Goal: Task Accomplishment & Management: Manage account settings

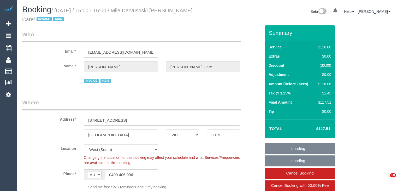
select select "VIC"
select select "number:28"
select select "number:14"
select select "number:19"
select select "number:36"
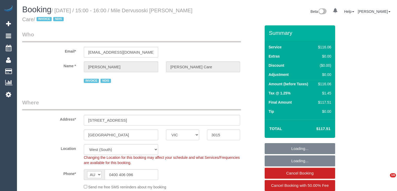
select select "number:35"
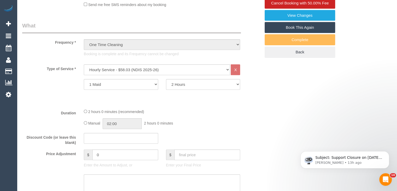
scroll to position [183, 0]
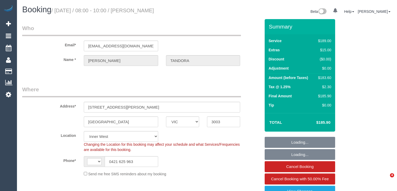
select select "VIC"
select select "string:AU"
select select "object:804"
select select "number:28"
select select "number:14"
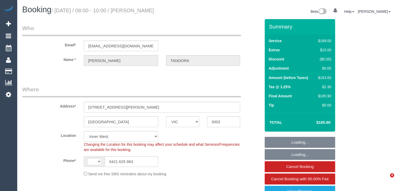
select select "number:19"
select select "number:25"
select select "number:34"
select select "number:13"
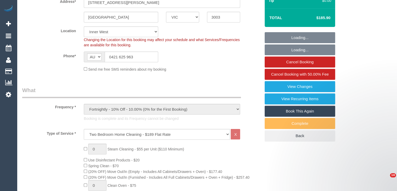
select select "object:1504"
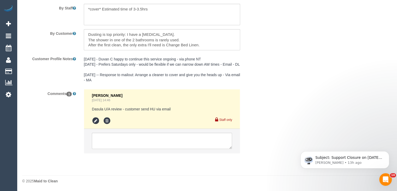
scroll to position [884, 0]
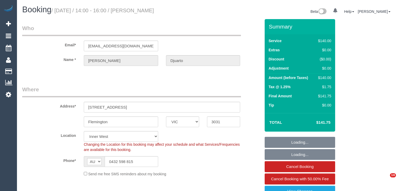
select select "VIC"
select select "string:stripe-pm_1RvdkE2GScqysDRVUHgfV6X0"
select select "number:28"
select select "number:14"
select select "number:19"
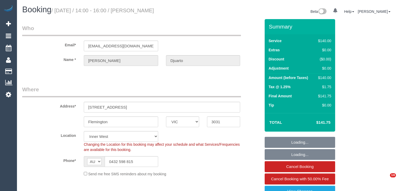
select select "number:25"
select select "number:33"
select select "number:12"
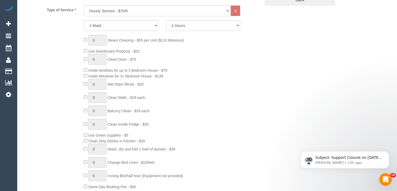
scroll to position [235, 0]
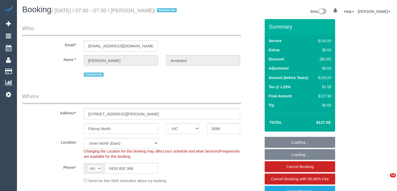
select select "VIC"
select select "number:32"
select select "number:14"
select select "number:25"
select select "number:35"
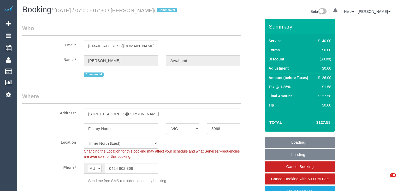
select select "object:1511"
select select "20792"
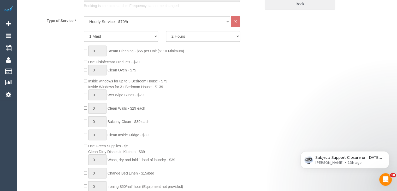
scroll to position [235, 0]
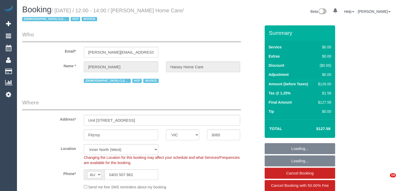
select select "VIC"
select select "120"
select select "number:28"
select select "number:14"
select select "number:19"
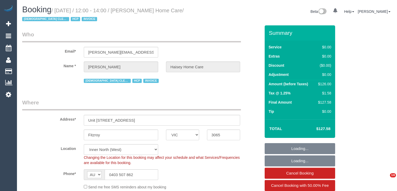
select select "number:25"
select select "number:35"
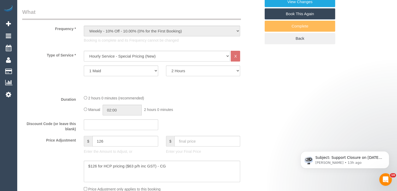
scroll to position [209, 0]
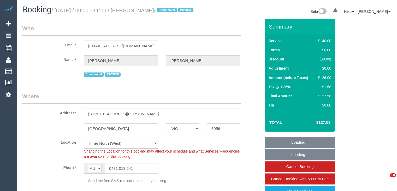
select select "VIC"
select select "number:28"
select select "number:14"
select select "number:19"
select select "number:22"
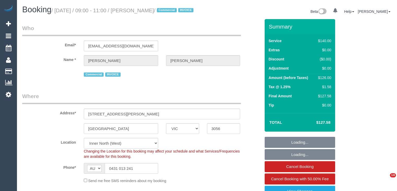
select select "number:34"
select select "number:13"
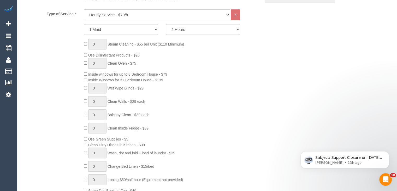
scroll to position [235, 0]
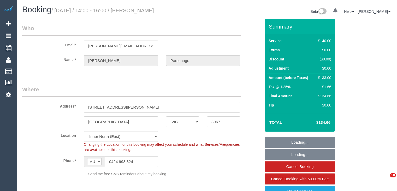
select select "VIC"
select select "number:28"
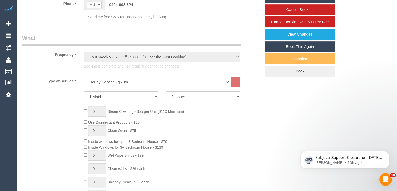
scroll to position [261, 0]
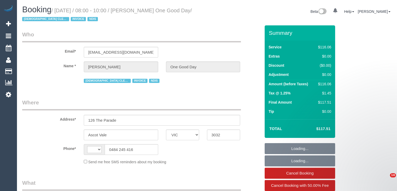
select select "VIC"
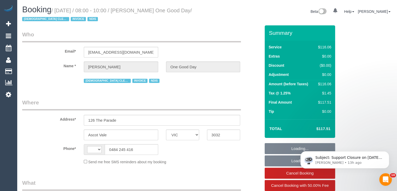
select select "string:AU"
select select "number:27"
select select "number:14"
select select "number:19"
select select "number:25"
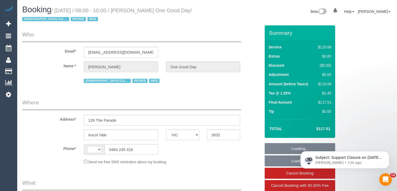
select select "number:34"
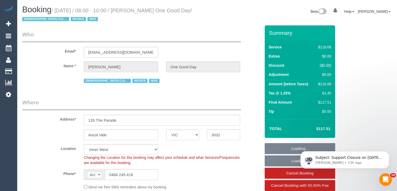
select select "object:1374"
select select "spot1"
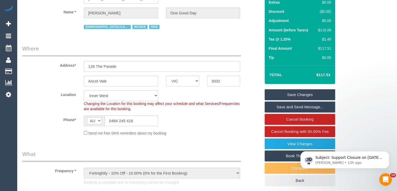
scroll to position [183, 0]
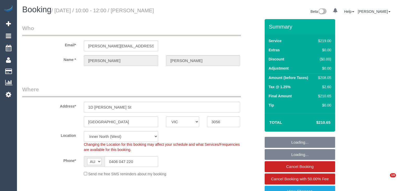
select select "VIC"
select select "string:stripe-pm_1PhN4Y2GScqysDRVEDNSLRzP"
select select "number:28"
select select "number:15"
select select "number:19"
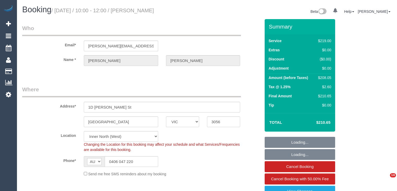
select select "number:22"
select select "number:33"
select select "number:13"
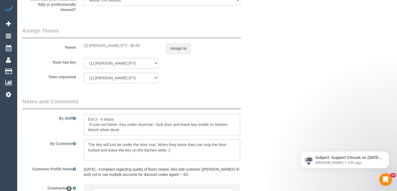
scroll to position [861, 0]
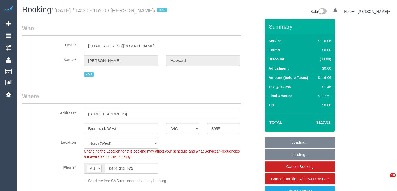
select select "VIC"
select select "number:28"
select select "number:14"
select select "number:19"
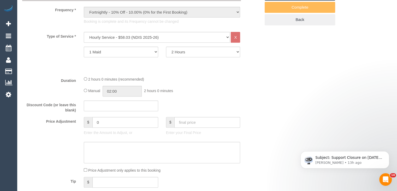
scroll to position [209, 0]
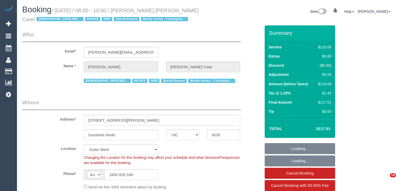
select select "VIC"
select select "number:28"
select select "number:14"
select select "number:19"
select select "number:24"
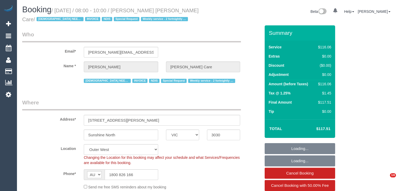
select select "number:35"
select select "object:1180"
select select "spot1"
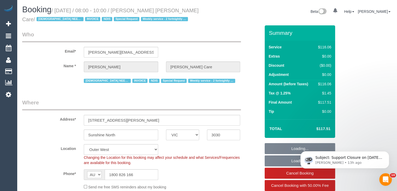
scroll to position [209, 0]
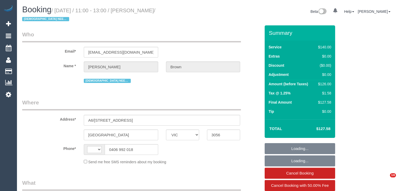
select select "VIC"
select select "number:28"
select select "number:14"
select select "number:19"
select select "number:22"
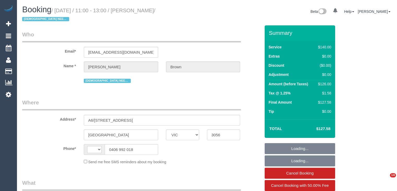
select select "number:35"
select select "number:13"
select select "string:AU"
select select "string:stripe-card_16aeNa2GScqysDRVeccreOrO"
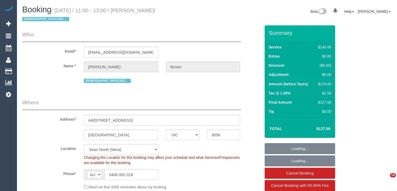
select select "object:1726"
select select "spot1"
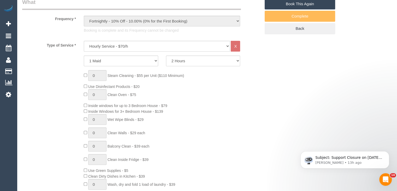
scroll to position [270, 0]
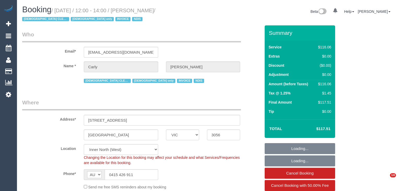
select select "VIC"
select select "spot1"
select select "number:27"
select select "number:14"
select select "number:19"
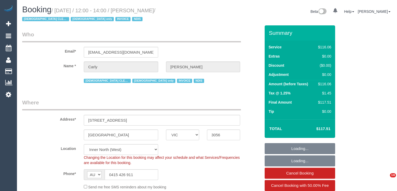
select select "number:24"
select select "number:35"
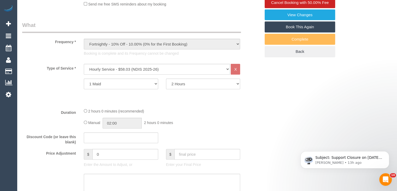
scroll to position [183, 0]
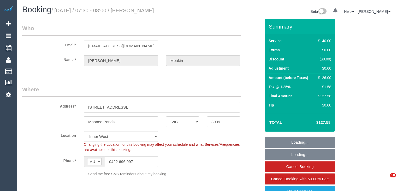
select select "VIC"
select select "number:27"
select select "number:14"
select select "number:19"
select select "number:36"
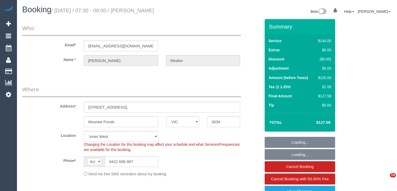
select select "number:34"
select select "object:1546"
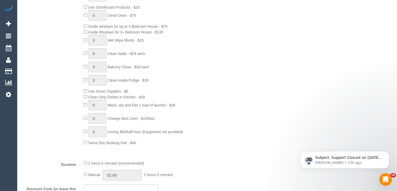
scroll to position [287, 0]
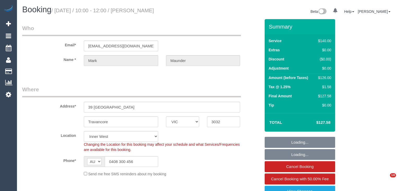
select select "VIC"
select select "number:27"
select select "number:14"
select select "number:19"
select select "number:22"
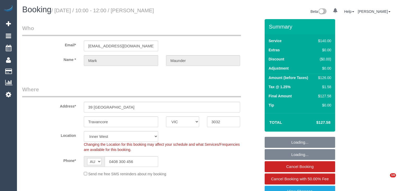
select select "number:26"
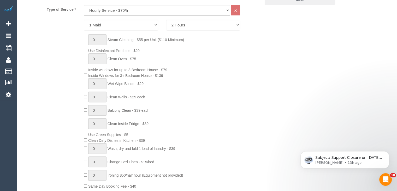
scroll to position [287, 0]
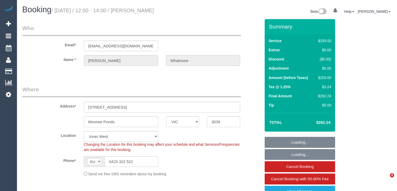
select select "VIC"
select select "string:stripe-pm_1R61Yb2GScqysDRVajjKVjRB"
select select "number:27"
select select "number:14"
select select "number:19"
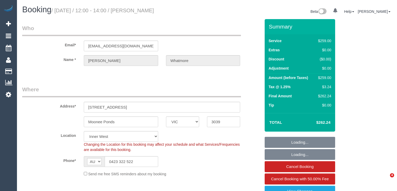
select select "number:25"
select select "number:13"
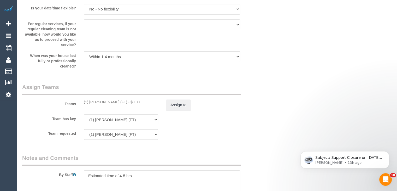
scroll to position [783, 0]
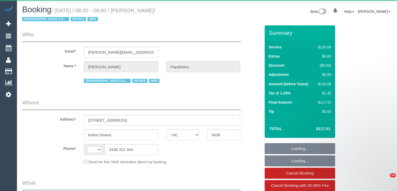
select select "VIC"
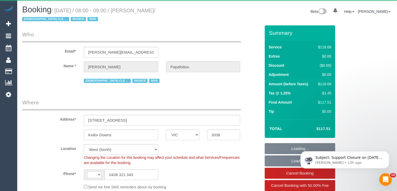
select select "object:444"
select select "string:AU"
select select "number:29"
select select "number:14"
select select "number:19"
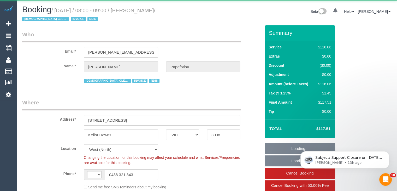
select select "number:25"
select select "number:35"
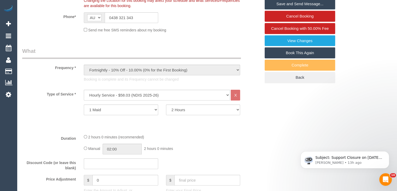
scroll to position [209, 0]
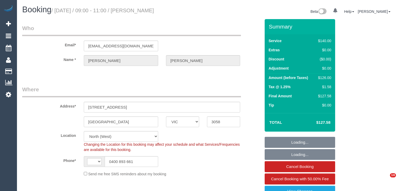
select select "VIC"
select select "object:544"
select select "string:AU"
select select "number:29"
select select "number:16"
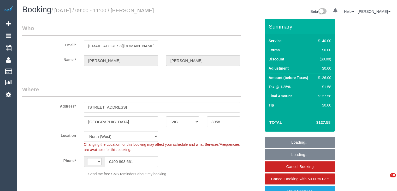
select select "number:19"
select select "number:22"
select select "number:33"
select select "number:26"
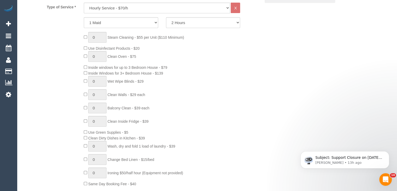
scroll to position [235, 0]
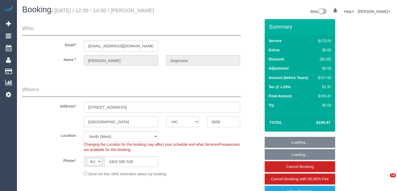
select select "VIC"
select select "150"
select select "spot1"
select select "number:29"
select select "number:14"
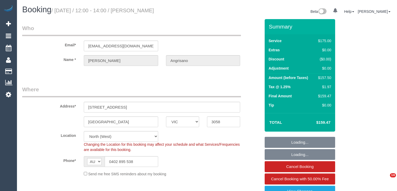
select select "number:19"
select select "number:22"
select select "number:34"
select select "number:12"
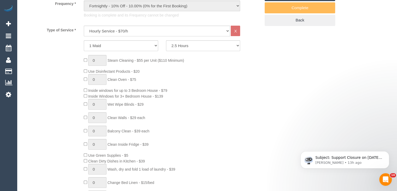
scroll to position [209, 0]
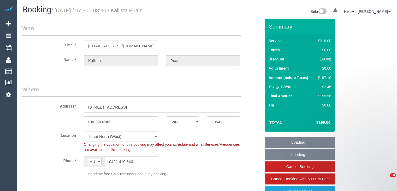
select select "VIC"
select select "number:29"
select select "number:14"
select select "number:19"
select select "number:25"
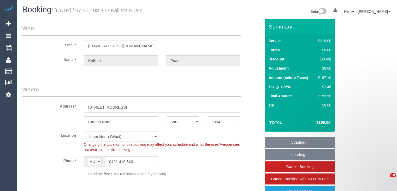
select select "number:34"
select select "number:11"
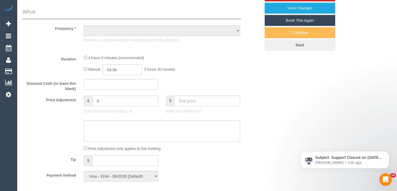
select select "object:1682"
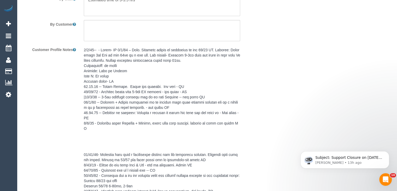
scroll to position [966, 0]
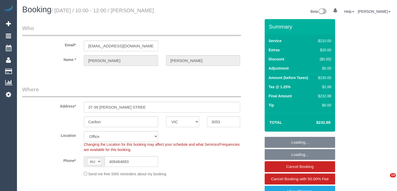
select select "VIC"
select select "180"
select select "number:28"
select select "number:14"
select select "number:19"
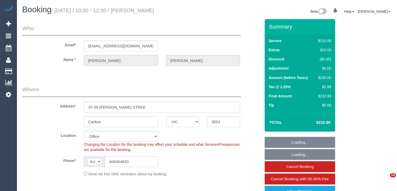
select select "number:25"
select select "number:26"
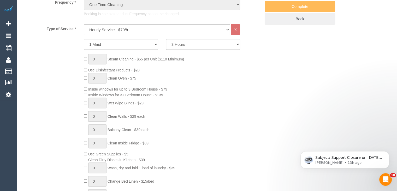
scroll to position [235, 0]
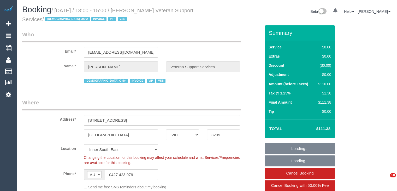
select select "VIC"
select select "120"
select select "number:27"
select select "number:14"
select select "number:19"
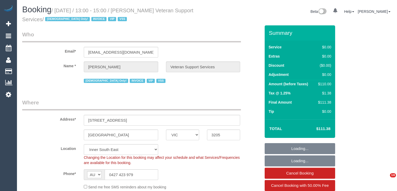
select select "number:36"
select select "number:34"
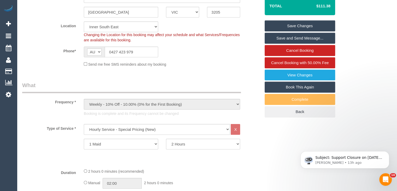
scroll to position [183, 0]
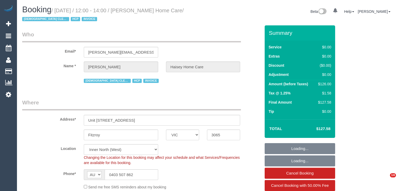
select select "VIC"
select select "120"
select select "number:28"
select select "number:14"
select select "number:19"
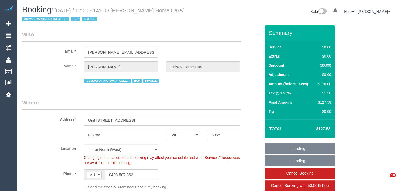
select select "number:25"
select select "number:35"
select select "object:1682"
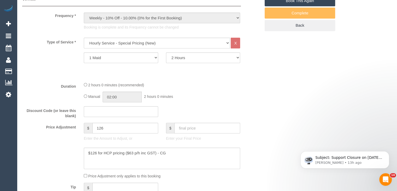
scroll to position [209, 0]
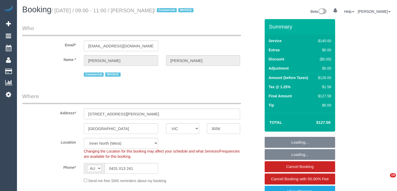
select select "VIC"
select select "number:28"
select select "number:14"
select select "number:19"
select select "number:22"
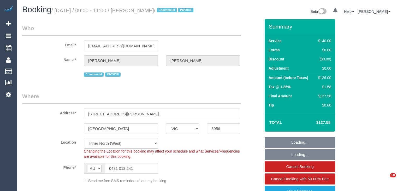
select select "number:34"
select select "number:13"
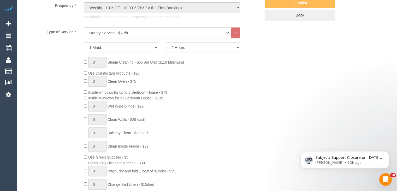
scroll to position [261, 0]
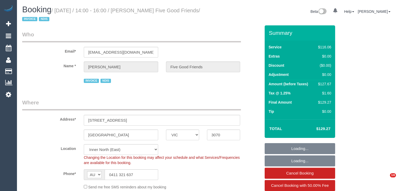
select select "VIC"
select select "number:28"
select select "number:14"
select select "number:19"
select select "number:25"
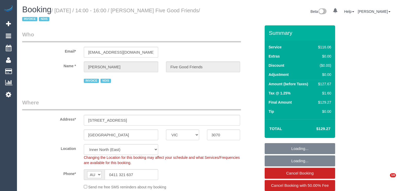
select select "number:35"
select select "number:12"
select select "object:1589"
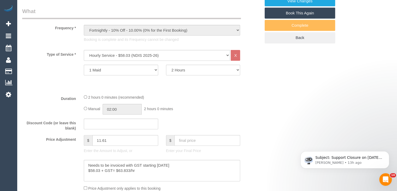
scroll to position [209, 0]
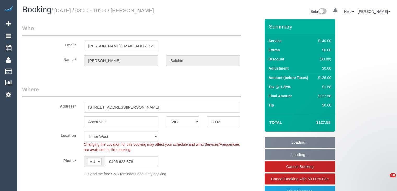
select select "VIC"
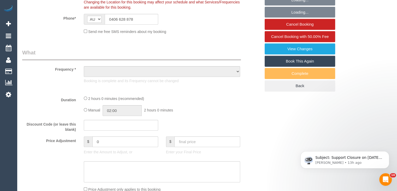
select select "object:689"
select select "number:27"
select select "number:14"
select select "number:19"
select select "number:22"
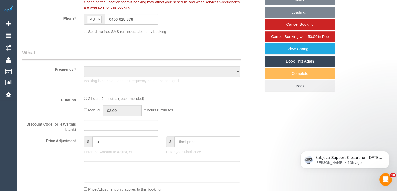
select select "number:34"
select select "number:13"
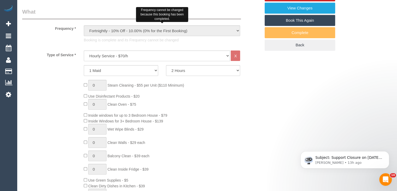
select select "object:1534"
select select "spot1"
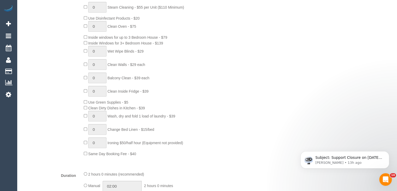
scroll to position [261, 0]
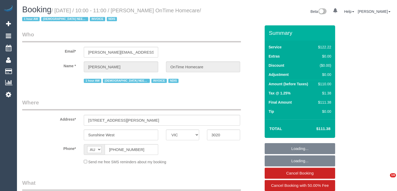
select select "VIC"
select select "object:1323"
select select "number:28"
select select "number:14"
select select "number:19"
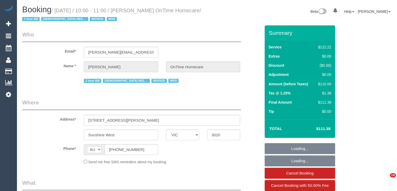
select select "number:25"
select select "number:35"
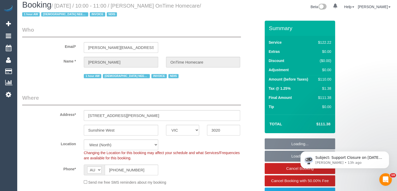
scroll to position [183, 0]
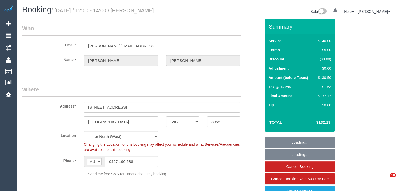
select select "VIC"
select select "number:28"
select select "number:15"
select select "number:19"
select select "number:22"
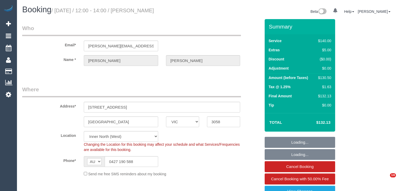
select select "number:34"
select select "number:26"
select select "object:877"
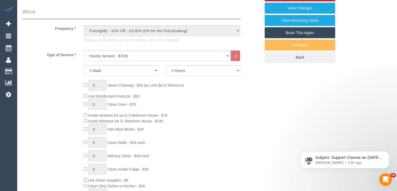
scroll to position [287, 0]
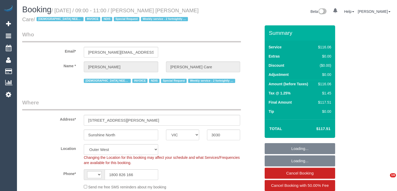
select select "VIC"
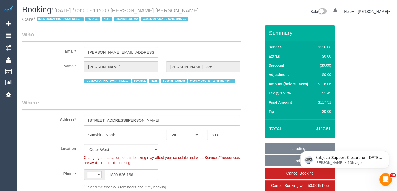
select select "string:AU"
select select "number:28"
select select "number:14"
select select "number:19"
select select "number:24"
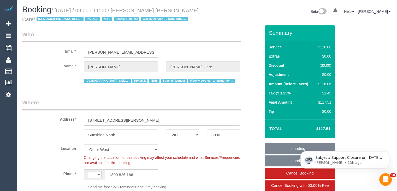
select select "number:35"
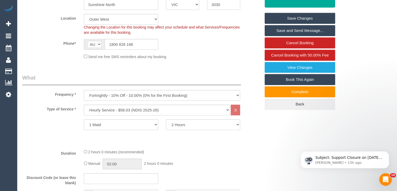
scroll to position [130, 0]
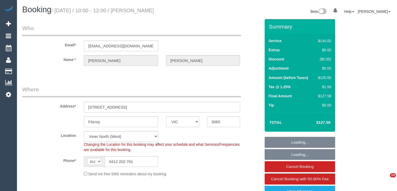
select select "VIC"
select select "string:stripe-pm_1PZMIT2GScqysDRV0oOZ8g5K"
select select "number:28"
select select "number:16"
select select "number:19"
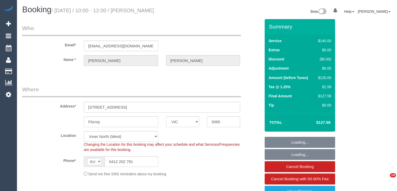
select select "number:24"
select select "number:34"
select select "number:11"
select select "object:1707"
select select "spot1"
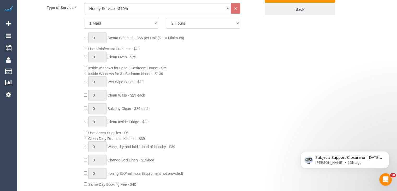
scroll to position [235, 0]
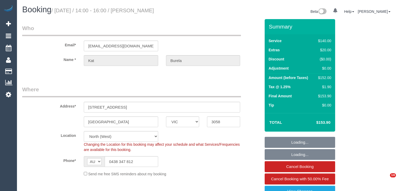
select select "VIC"
select select "string:stripe-pm_1RBQbF2GScqysDRVqRVbEdo8"
select select "spot1"
select select "number:27"
select select "number:17"
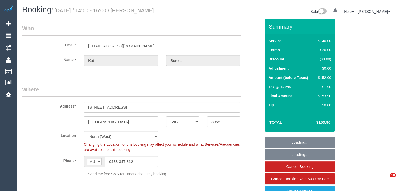
select select "number:19"
select select "number:24"
select select "number:13"
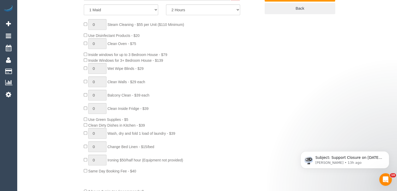
scroll to position [209, 0]
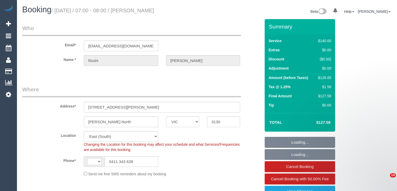
select select "VIC"
select select "number:27"
select select "number:14"
select select "number:18"
select select "number:22"
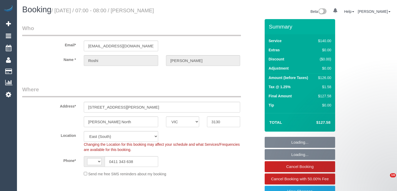
select select "number:35"
select select "number:26"
select select "object:854"
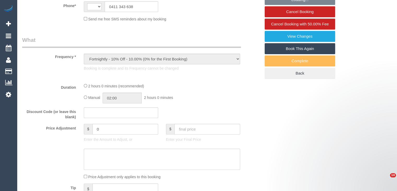
select select "string:AU"
select select "string:stripe-pm_1QPz5D2GScqysDRVWCnXsy1w"
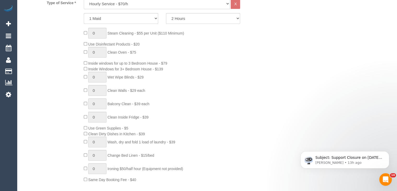
scroll to position [235, 0]
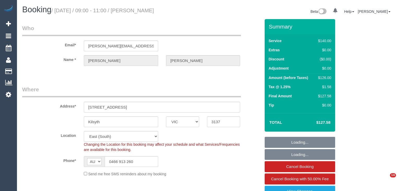
select select "VIC"
select select "number:27"
select select "number:14"
select select "number:18"
select select "number:22"
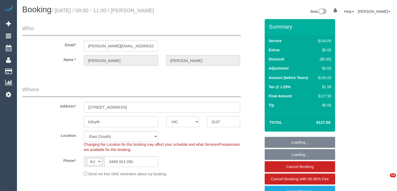
select select "number:26"
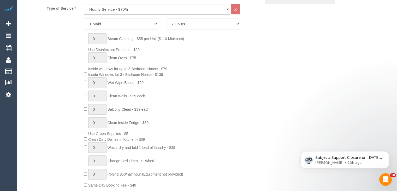
scroll to position [261, 0]
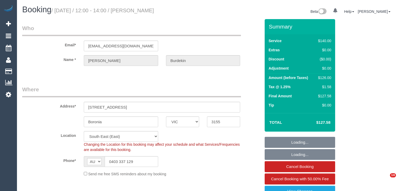
select select "VIC"
select select "number:29"
select select "number:14"
select select "number:19"
select select "number:22"
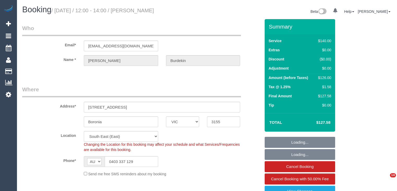
select select "number:34"
select select "number:26"
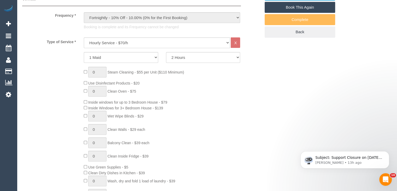
scroll to position [261, 0]
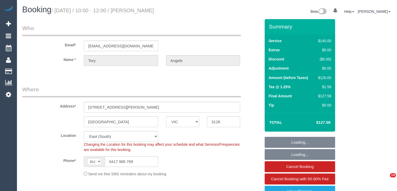
select select "VIC"
select select "spot1"
select select "number:28"
select select "number:14"
select select "number:19"
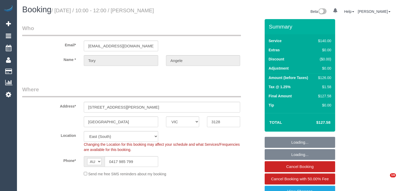
select select "number:22"
select select "number:33"
select select "number:12"
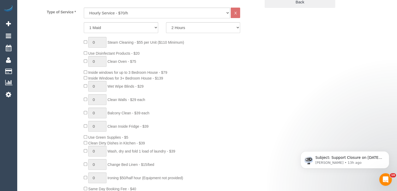
scroll to position [235, 0]
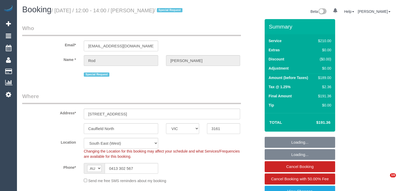
select select "VIC"
select select "180"
select select "number:28"
select select "number:14"
select select "number:19"
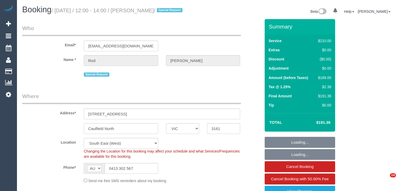
select select "number:24"
select select "number:35"
select select "number:26"
select select "object:1381"
select select "spot1"
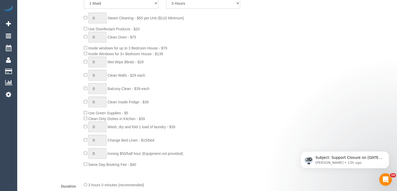
scroll to position [261, 0]
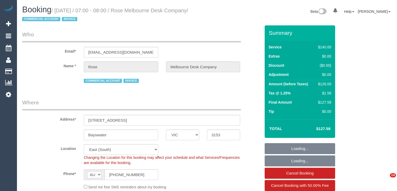
select select "VIC"
select select "object:851"
select select "number:28"
select select "number:14"
select select "number:18"
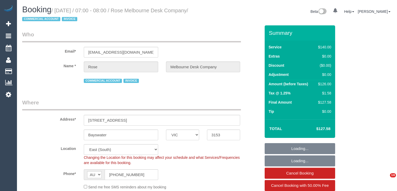
select select "number:22"
select select "number:35"
select select "number:11"
select select "spot1"
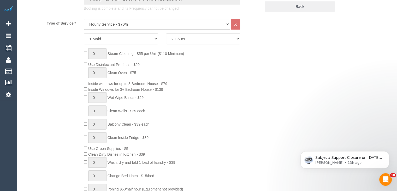
scroll to position [235, 0]
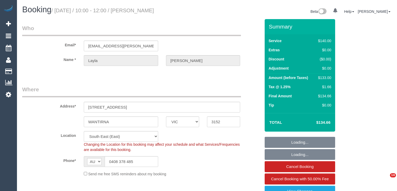
select select "VIC"
select select "number:27"
select select "number:14"
select select "number:19"
select select "number:36"
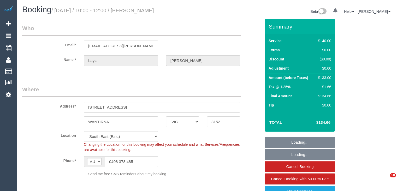
select select "number:34"
select select "number:26"
select select "spot1"
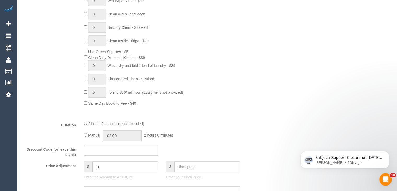
scroll to position [209, 0]
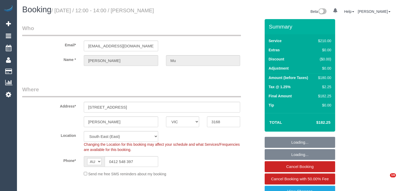
select select "VIC"
select select "180"
select select "spot1"
select select "number:28"
select select "number:14"
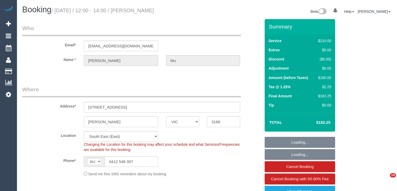
select select "number:18"
select select "number:22"
select select "number:26"
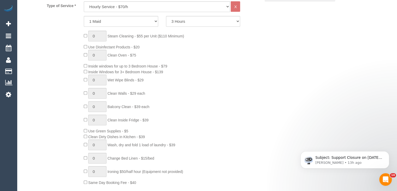
scroll to position [235, 0]
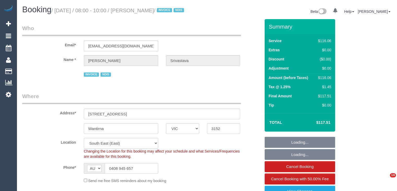
select select "VIC"
select select "object:745"
select select "number:32"
select select "number:14"
select select "number:18"
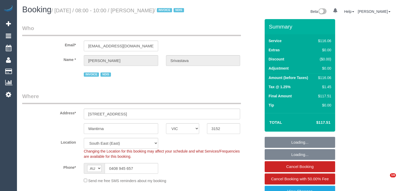
select select "number:36"
select select "number:35"
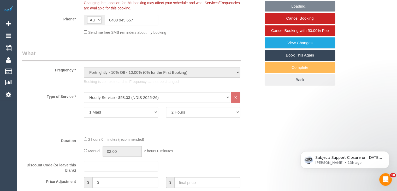
scroll to position [157, 0]
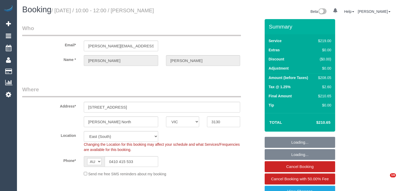
select select "VIC"
select select "number:29"
select select "number:14"
select select "number:19"
select select "number:22"
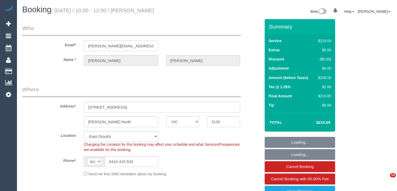
select select "number:34"
select select "number:12"
select select "object:1225"
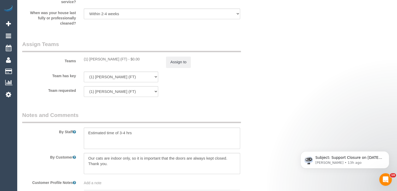
scroll to position [835, 0]
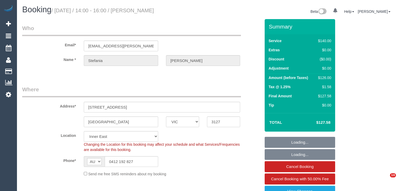
select select "VIC"
select select "string:stripe-pm_1QRLDn2GScqysDRVUIfozcqf"
select select "number:27"
select select "number:14"
select select "number:19"
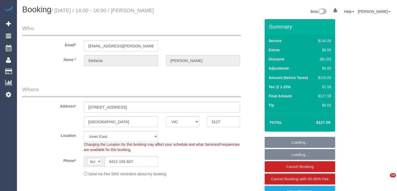
select select "number:36"
select select "number:35"
select select "number:12"
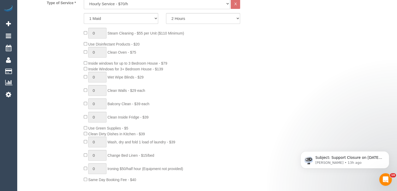
scroll to position [235, 0]
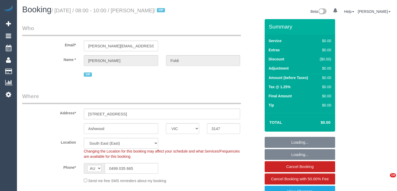
select select "VIC"
select select "120"
select select "number:28"
select select "number:14"
select select "number:19"
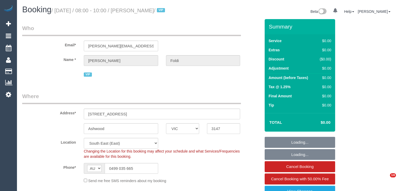
select select "number:36"
select select "number:35"
select select "spot1"
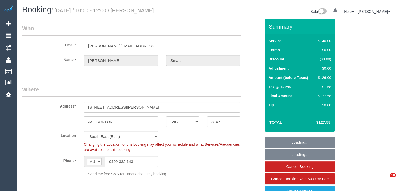
select select "VIC"
select select "object:849"
select select "string:stripe-pm_1O8ygh2GScqysDRVvr1cnqcu"
select select "number:28"
select select "number:16"
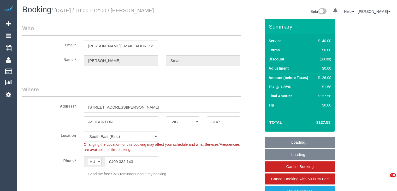
select select "number:18"
select select "number:22"
select select "number:34"
select select "number:26"
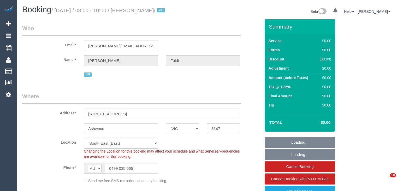
select select "VIC"
select select "120"
select select "spot1"
select select "number:28"
select select "number:14"
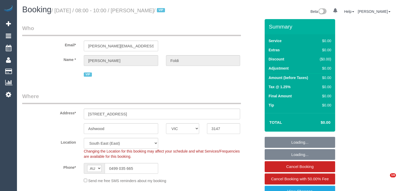
select select "number:19"
select select "number:36"
select select "number:35"
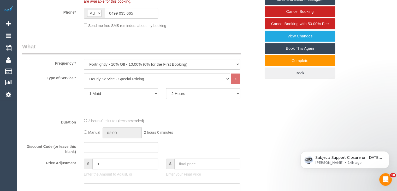
scroll to position [157, 0]
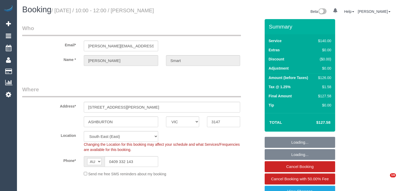
select select "VIC"
select select "number:28"
select select "number:16"
select select "number:18"
select select "number:22"
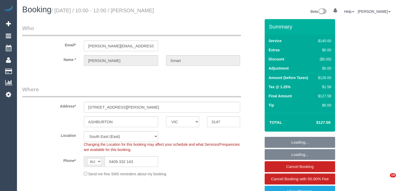
select select "number:34"
select select "number:26"
select select "spot1"
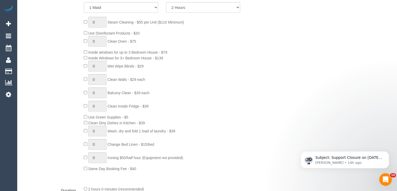
scroll to position [235, 0]
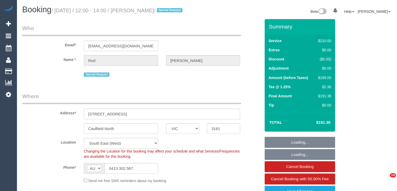
select select "VIC"
select select "180"
select select "spot1"
select select "number:28"
select select "number:14"
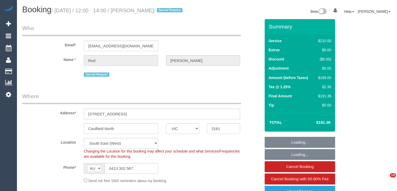
select select "number:19"
select select "number:24"
select select "number:35"
select select "number:26"
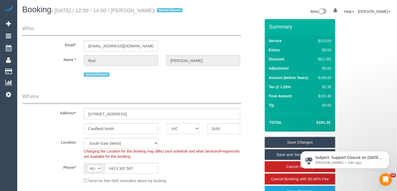
scroll to position [235, 0]
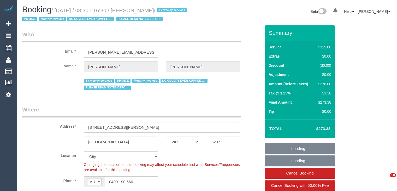
select select "VIC"
select select "270"
select select "number:27"
select select "number:35"
select select "23690"
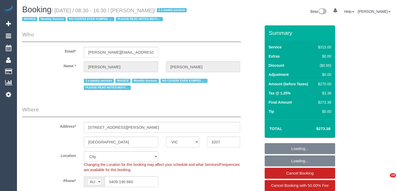
select select "object:1305"
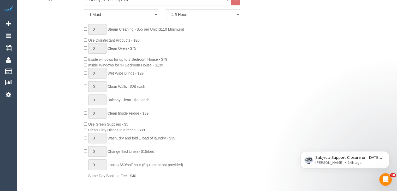
scroll to position [261, 0]
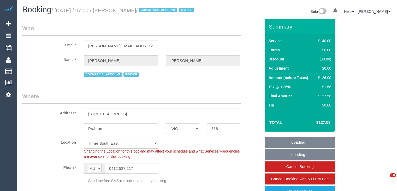
select select "VIC"
select select "number:28"
select select "number:16"
select select "number:18"
select select "number:25"
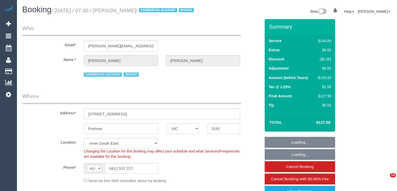
select select "number:35"
select select "number:11"
select select "23690"
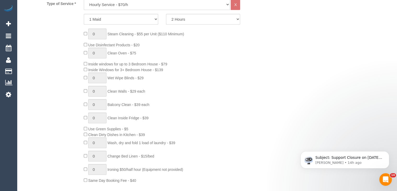
scroll to position [235, 0]
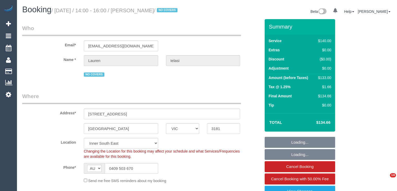
select select "VIC"
select select "number:27"
select select "number:14"
select select "number:19"
select select "number:25"
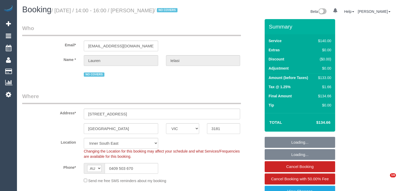
select select "object:863"
select select "string:stripe-pm_1Q0Y3D2GScqysDRVy50zOe4i"
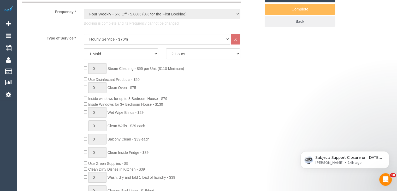
scroll to position [209, 0]
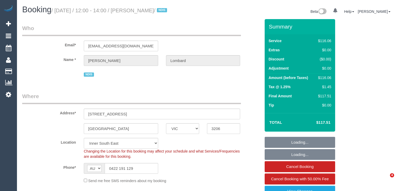
select select "VIC"
select select "object:596"
select select "number:28"
select select "number:14"
select select "number:19"
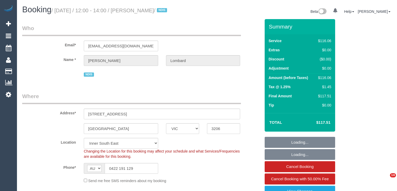
select select "number:23"
select select "number:35"
select select "spot1"
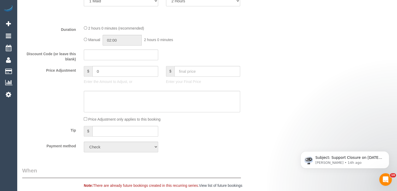
scroll to position [261, 0]
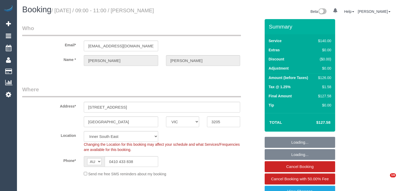
select select "VIC"
select select "object:712"
select select "number:28"
select select "number:16"
select select "number:19"
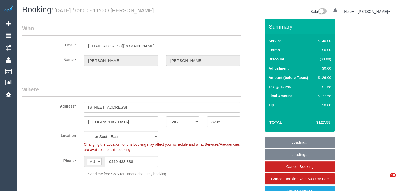
select select "number:25"
select select "number:35"
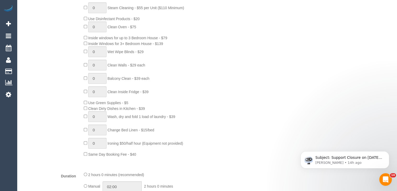
scroll to position [261, 0]
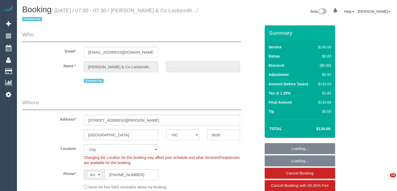
select select "VIC"
select select "string:stripe-pm_1RJmDT2GScqysDRVQOZAWN4w"
select select "number:28"
select select "number:14"
select select "number:18"
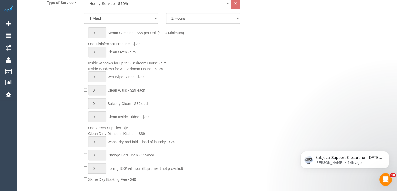
scroll to position [287, 0]
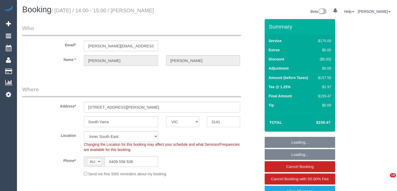
select select "VIC"
select select "150"
select select "23690"
select select "number:32"
select select "number:35"
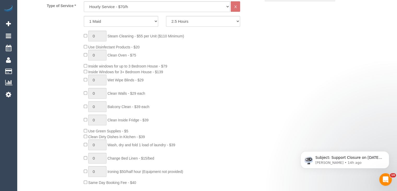
scroll to position [261, 0]
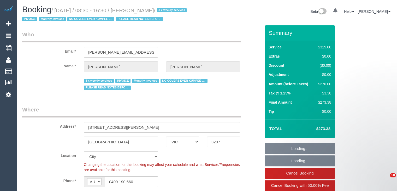
select select "VIC"
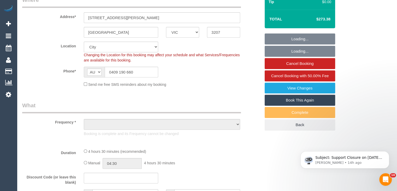
select select "270"
select select "number:27"
select select "number:35"
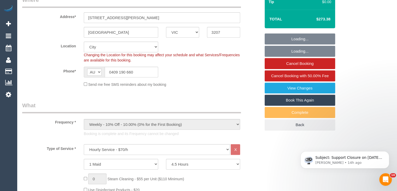
select select "object:883"
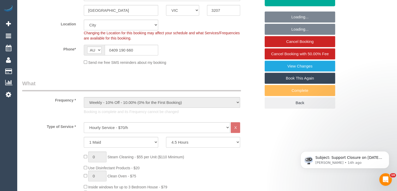
select select "23690"
select select "object:1305"
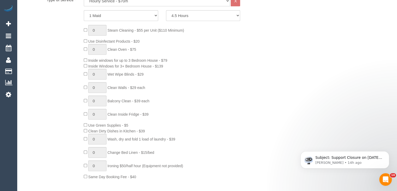
scroll to position [261, 0]
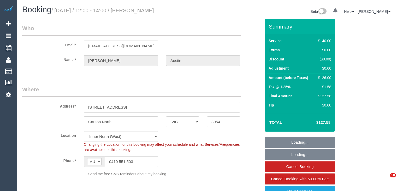
select select "VIC"
select select "spot1"
select select "number:28"
select select "number:35"
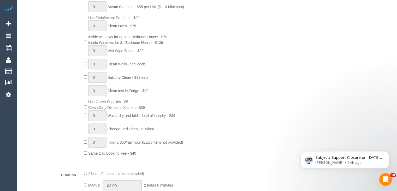
scroll to position [235, 0]
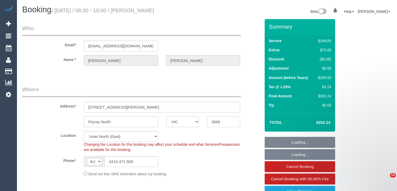
select select "VIC"
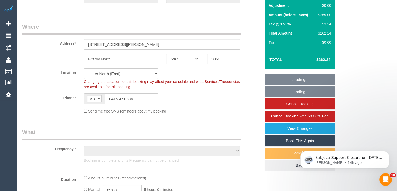
scroll to position [157, 0]
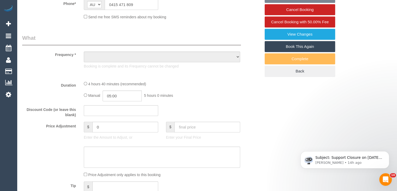
select select "object:539"
select select "string:stripe-pm_1RxPsu2GScqysDRVlmbv5yIl"
select select "number:28"
select select "number:14"
select select "number:19"
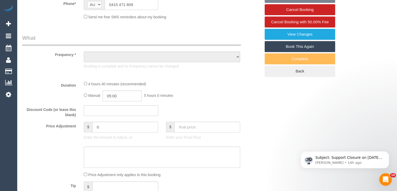
select select "number:24"
select select "number:26"
select select "object:1589"
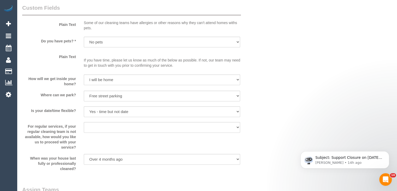
scroll to position [809, 0]
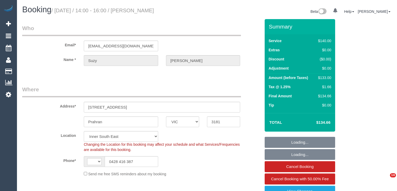
select select "VIC"
select select "string:AU"
select select "object:1417"
select select "spot1"
select select "number:28"
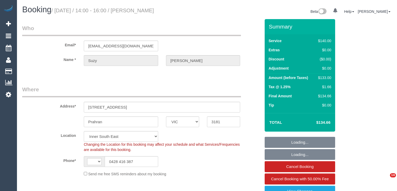
select select "number:14"
select select "number:19"
select select "number:22"
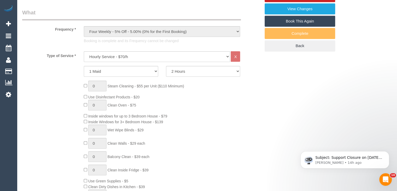
scroll to position [183, 0]
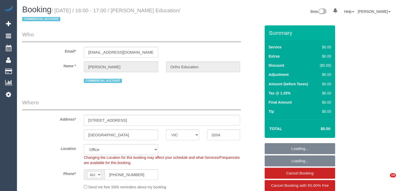
select select "VIC"
select select "number:28"
select select "number:14"
select select "number:18"
select select "number:36"
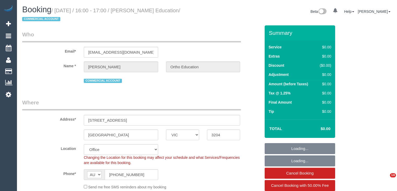
select select "object:759"
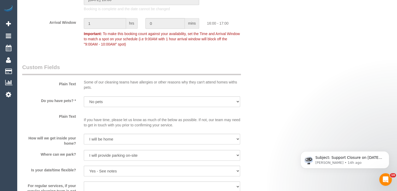
scroll to position [444, 0]
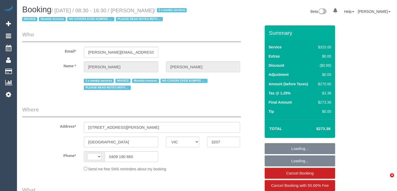
select select "VIC"
select select "number:27"
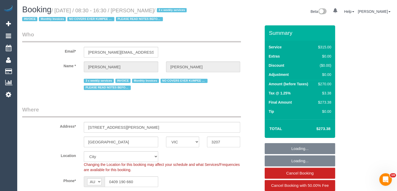
select select "string:AU"
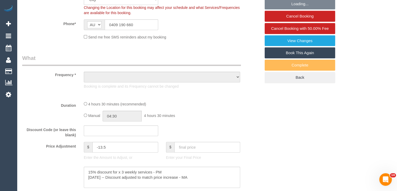
select select "object:718"
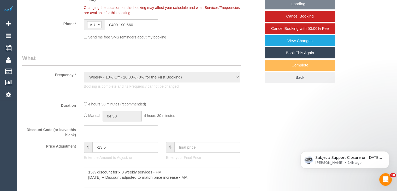
scroll to position [0, 0]
select select "270"
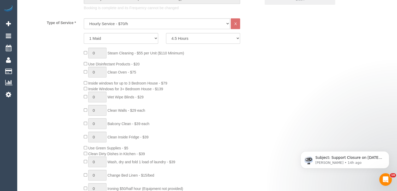
select select "object:1300"
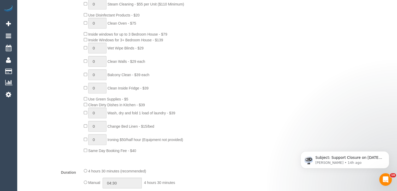
scroll to position [287, 0]
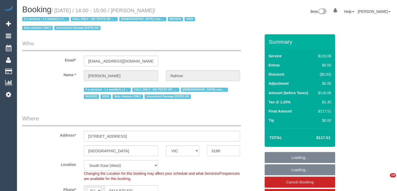
select select "VIC"
select select "number:28"
select select "number:14"
select select "number:19"
select select "number:23"
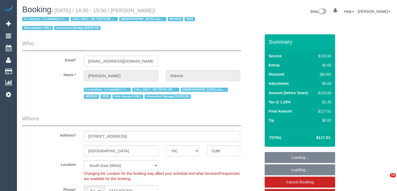
select select "number:35"
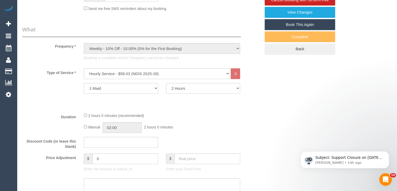
scroll to position [209, 0]
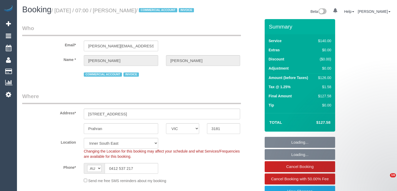
select select "VIC"
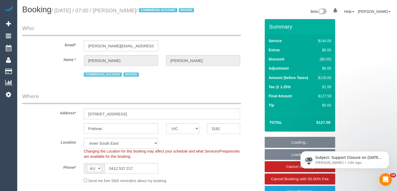
select select "object:860"
select select "number:28"
select select "number:16"
select select "number:18"
select select "number:25"
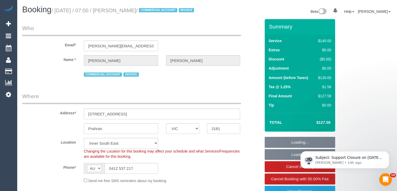
select select "number:35"
select select "number:11"
select select "23690"
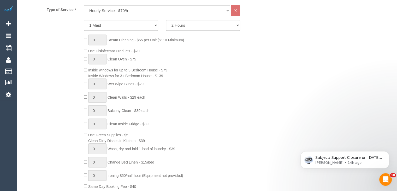
scroll to position [235, 0]
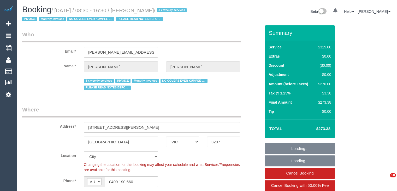
select select "VIC"
select select "23690"
select select "270"
select select "number:27"
select select "number:35"
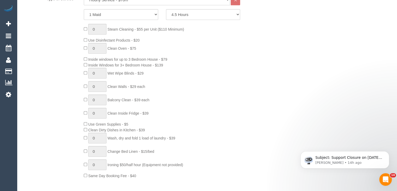
scroll to position [261, 0]
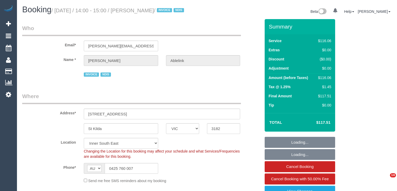
select select "VIC"
select select "number:28"
select select "number:14"
select select "number:18"
select select "number:36"
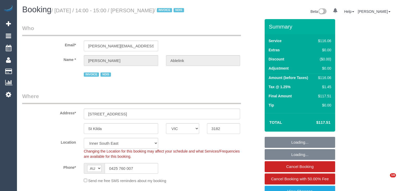
select select "number:35"
select select "number:13"
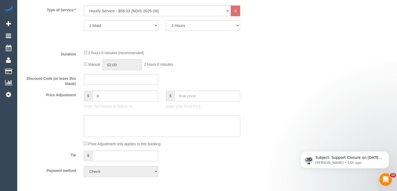
scroll to position [235, 0]
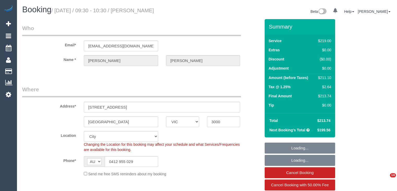
select select "VIC"
select select "number:32"
select select "number:34"
select select "object:1221"
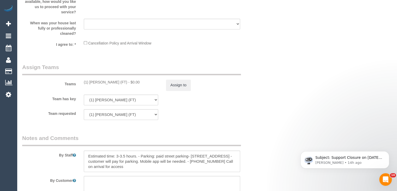
scroll to position [887, 0]
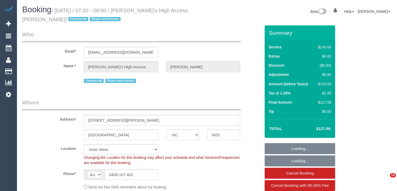
select select "VIC"
select select "number:28"
select select "number:14"
select select "number:18"
select select "number:22"
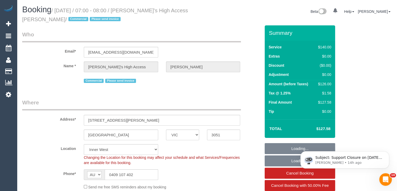
select select "spot1"
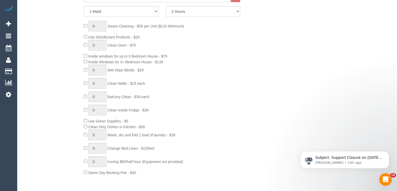
scroll to position [261, 0]
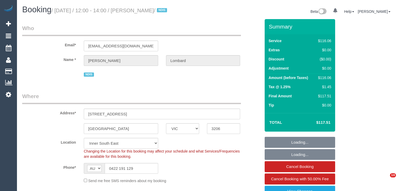
select select "VIC"
select select "number:28"
select select "number:14"
select select "number:19"
select select "number:23"
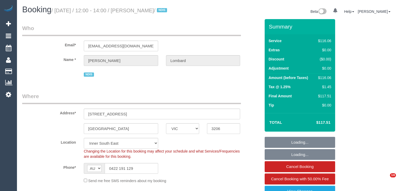
select select "number:35"
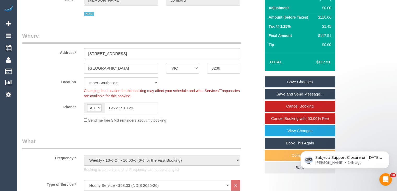
scroll to position [157, 0]
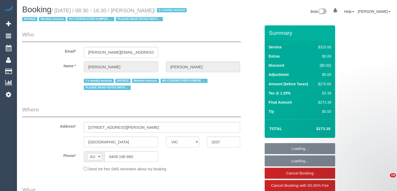
select select "VIC"
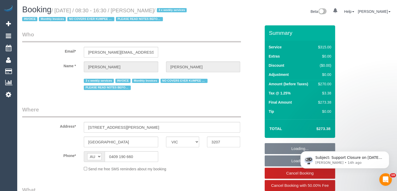
select select "270"
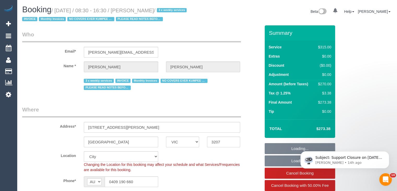
select select "object:1281"
select select "23690"
select select "number:27"
select select "number:35"
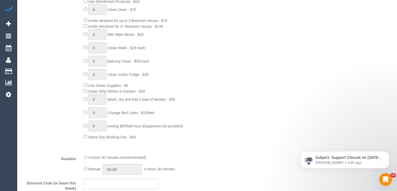
scroll to position [287, 0]
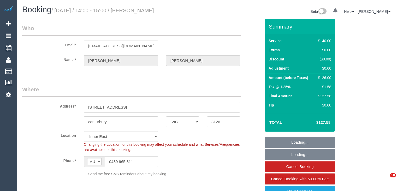
select select "VIC"
select select "string:stripe-pm_1OmnCH2GScqysDRVPWY9hCrY"
select select "number:28"
select select "number:14"
select select "number:19"
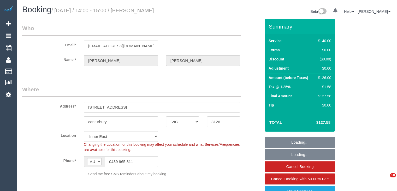
select select "number:22"
select select "number:12"
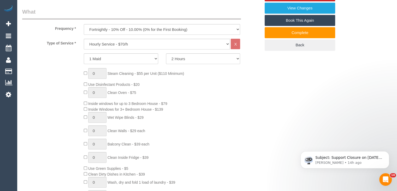
scroll to position [261, 0]
